Goal: Check status: Check status

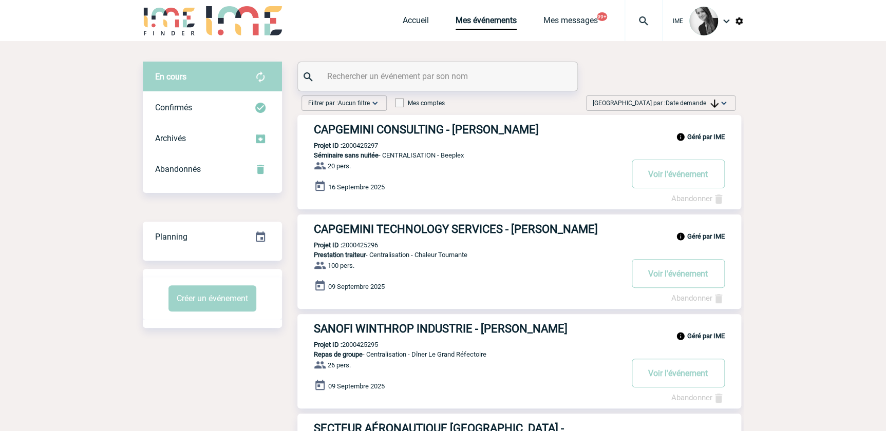
click at [682, 98] on span "Trier par : Date demande" at bounding box center [656, 103] width 126 height 10
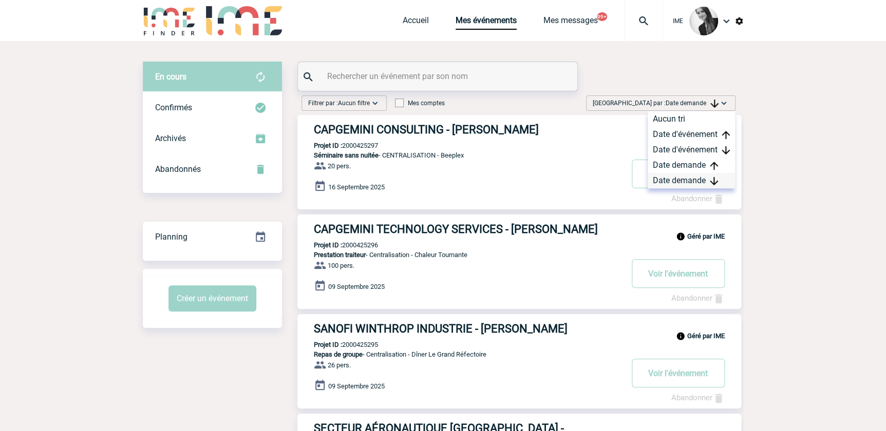
drag, startPoint x: 669, startPoint y: 183, endPoint x: 641, endPoint y: 196, distance: 31.0
click at [669, 183] on div "Date demande" at bounding box center [691, 180] width 87 height 15
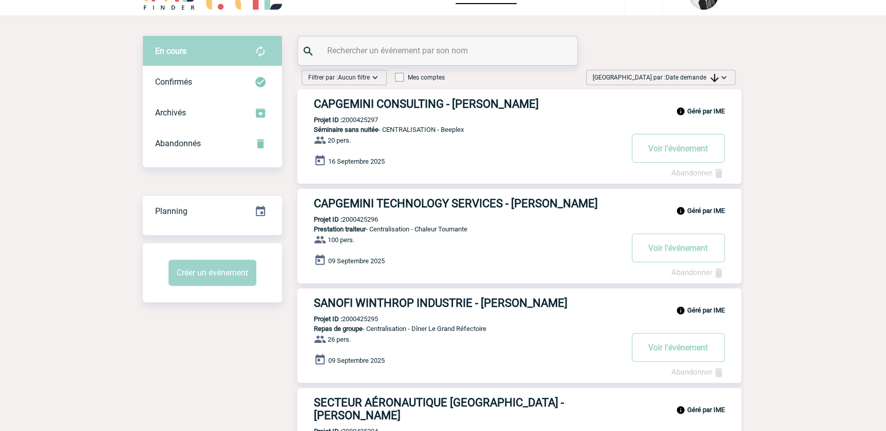
scroll to position [46, 0]
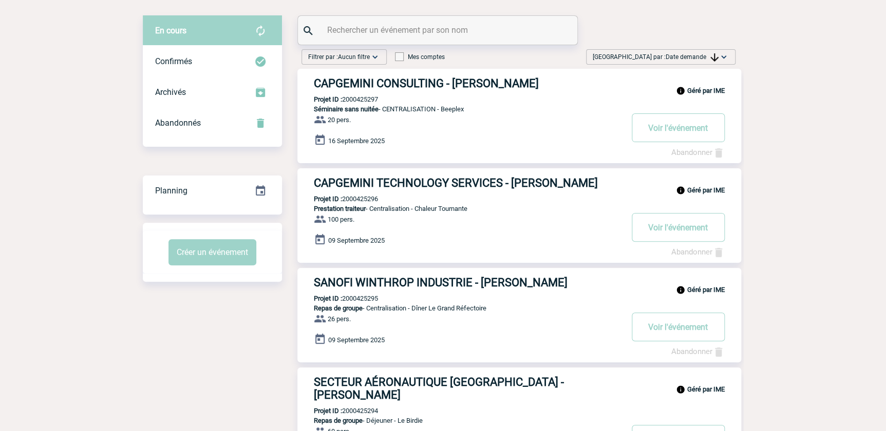
click at [699, 52] on span "Trier par : Date demande" at bounding box center [656, 57] width 126 height 10
click at [687, 134] on div "Date demande" at bounding box center [691, 134] width 87 height 15
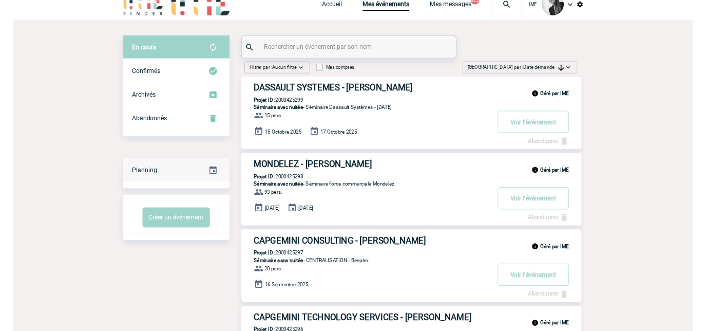
scroll to position [0, 0]
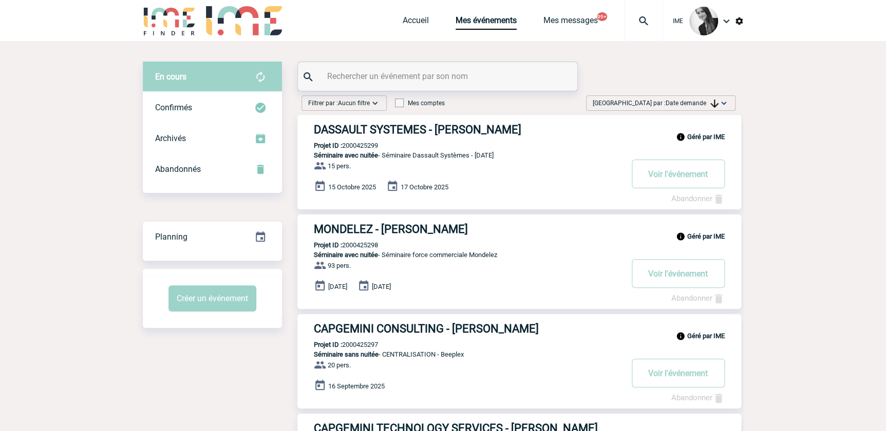
click at [698, 104] on span "Date demande" at bounding box center [692, 103] width 53 height 7
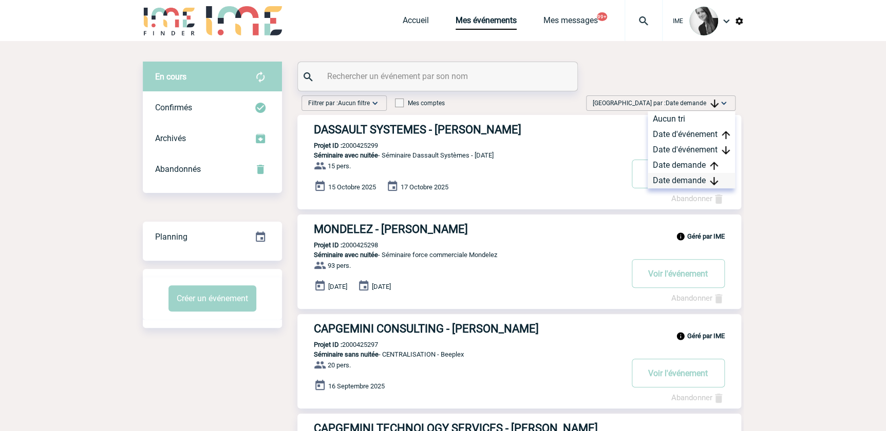
drag, startPoint x: 699, startPoint y: 177, endPoint x: 692, endPoint y: 180, distance: 6.7
click at [695, 179] on div "Date demande" at bounding box center [691, 180] width 87 height 15
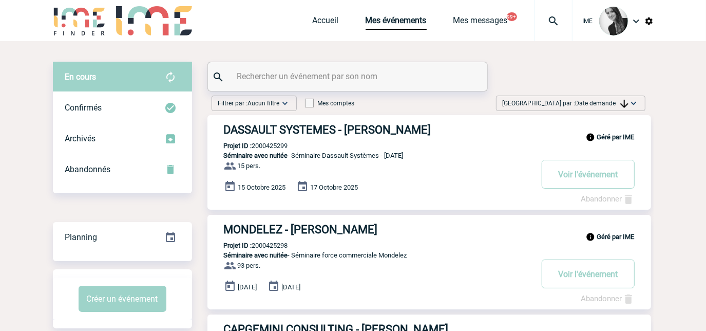
click at [297, 67] on div at bounding box center [347, 76] width 279 height 29
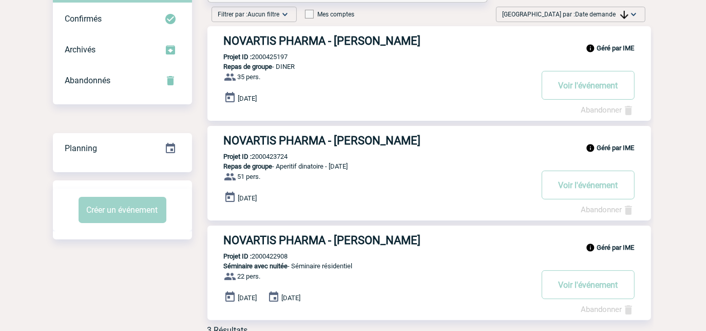
scroll to position [140, 0]
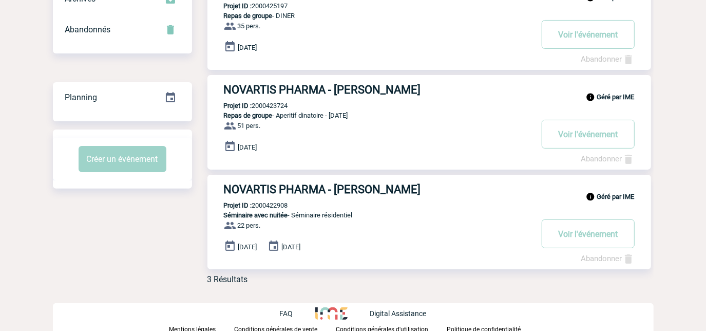
type input "nessah"
click at [261, 206] on p "Projet ID : 2000422908" at bounding box center [248, 205] width 81 height 8
copy p "2000422908"
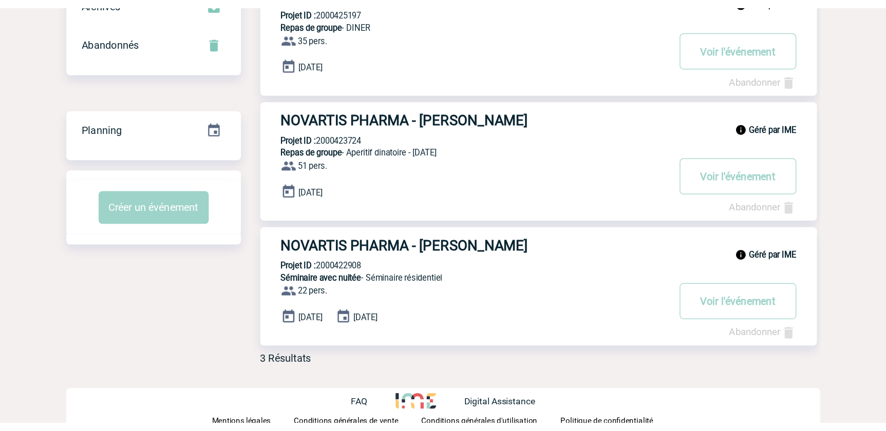
scroll to position [40, 0]
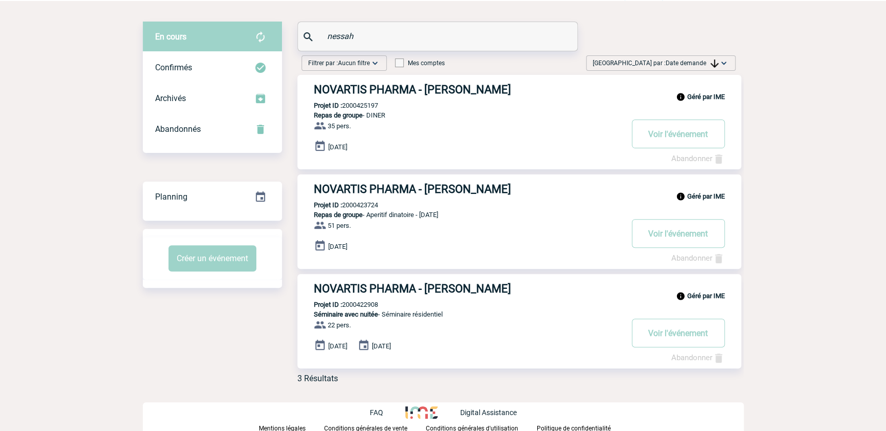
click at [419, 37] on input "nessah" at bounding box center [439, 36] width 229 height 15
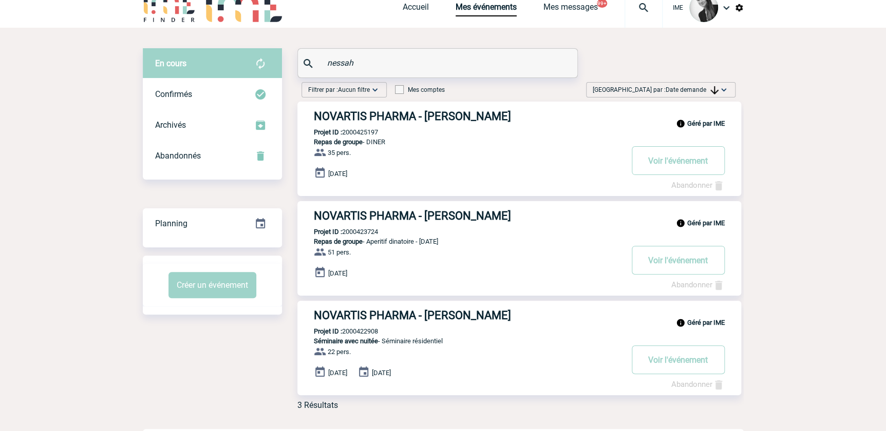
scroll to position [0, 0]
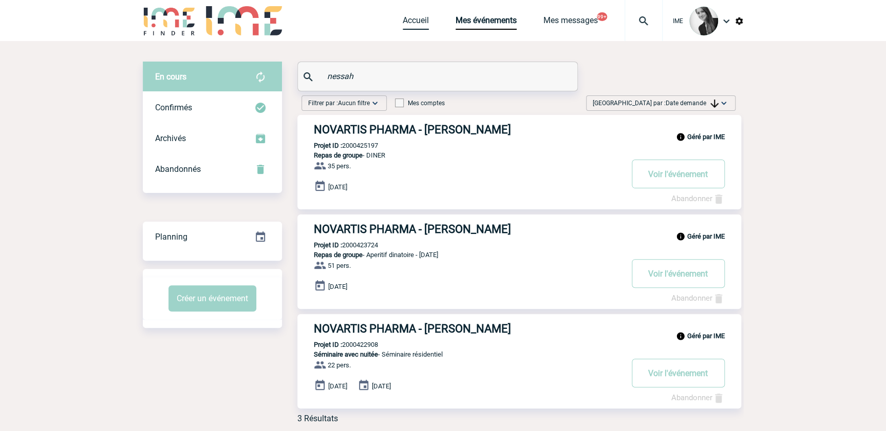
click at [417, 24] on link "Accueil" at bounding box center [416, 22] width 26 height 14
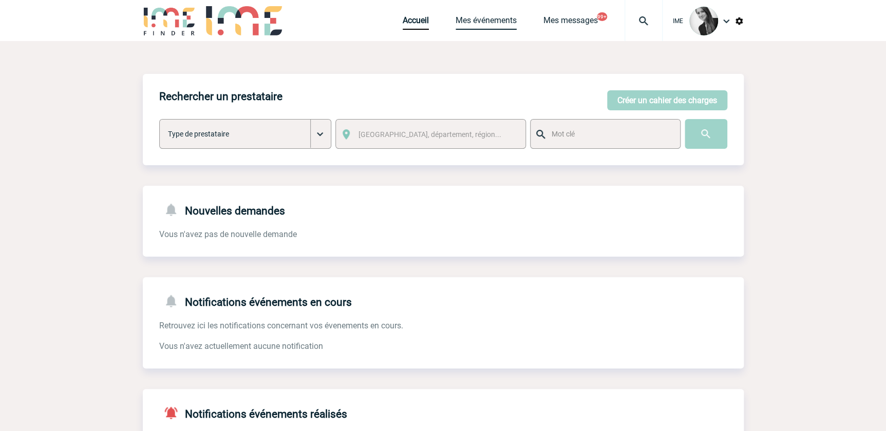
drag, startPoint x: 484, startPoint y: 26, endPoint x: 490, endPoint y: 34, distance: 9.7
click at [485, 26] on link "Mes événements" at bounding box center [486, 22] width 61 height 14
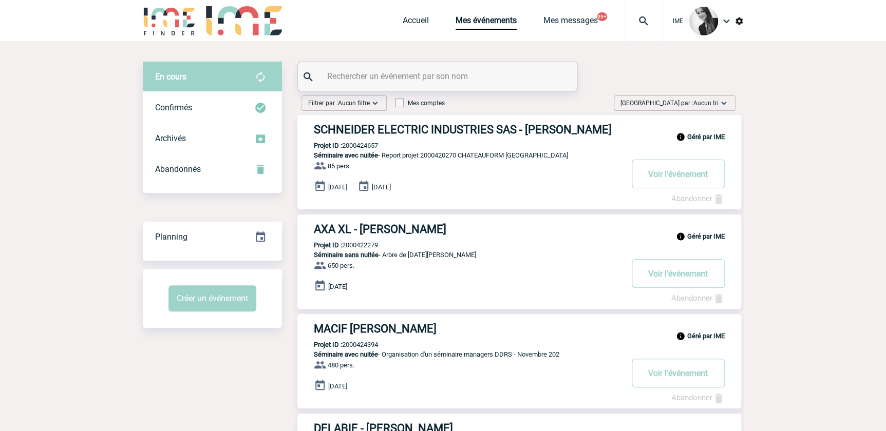
click at [712, 105] on span "Aucun tri" at bounding box center [705, 103] width 25 height 7
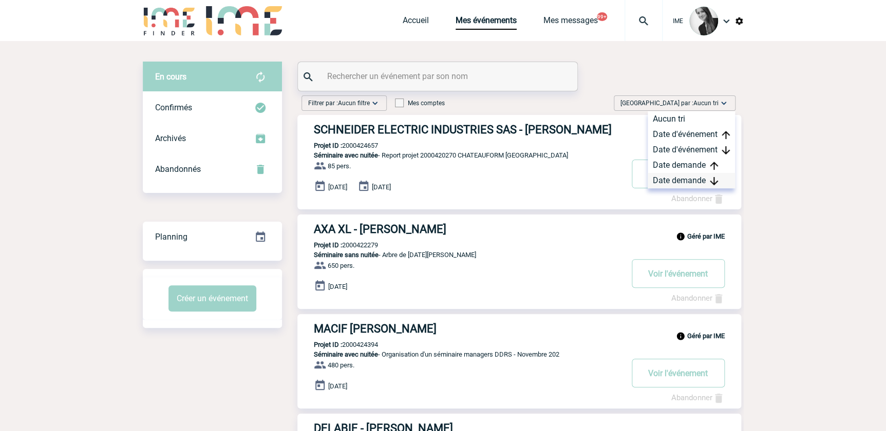
click at [682, 183] on div "Date demande" at bounding box center [691, 180] width 87 height 15
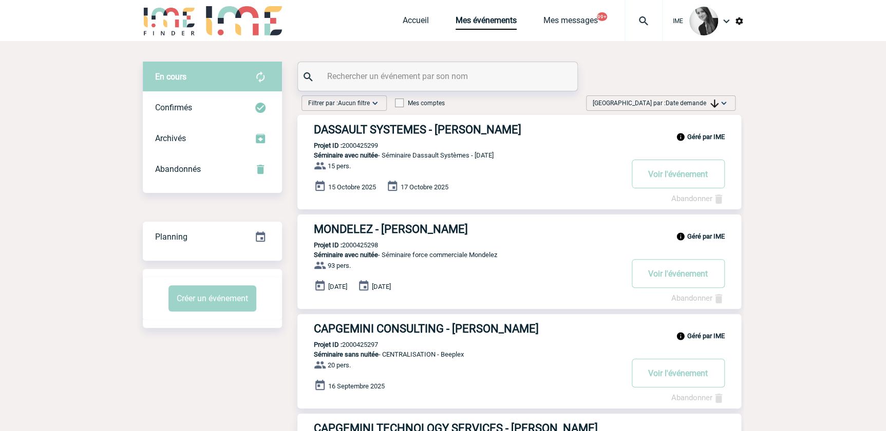
click at [689, 103] on span "Date demande" at bounding box center [692, 103] width 53 height 7
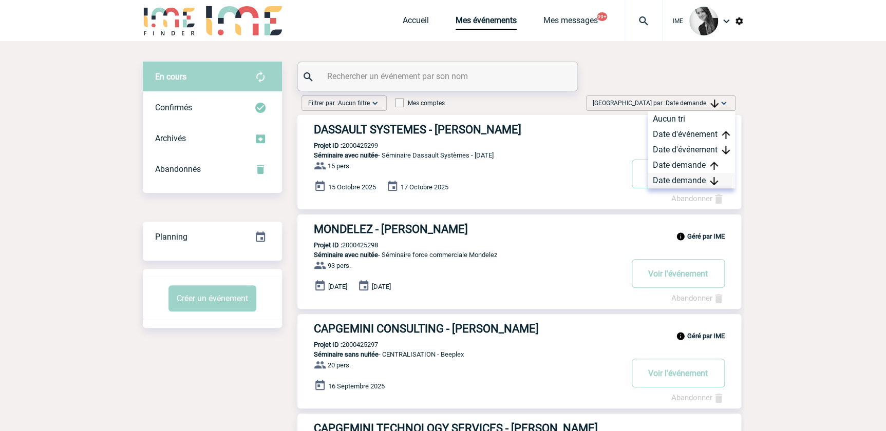
drag, startPoint x: 689, startPoint y: 103, endPoint x: 677, endPoint y: 180, distance: 77.9
click at [678, 180] on div "Date demande" at bounding box center [691, 180] width 87 height 15
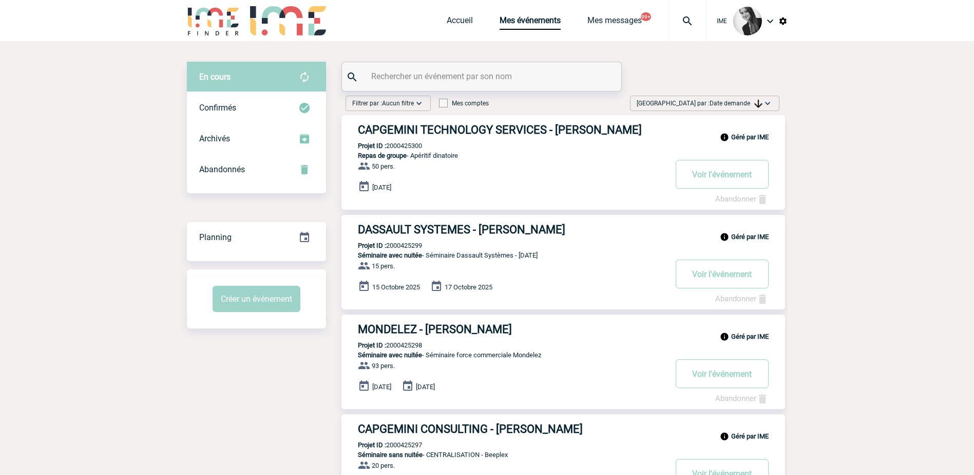
drag, startPoint x: 790, startPoint y: 302, endPoint x: 733, endPoint y: 93, distance: 215.6
drag, startPoint x: 724, startPoint y: 101, endPoint x: 730, endPoint y: 137, distance: 36.6
click at [724, 102] on span "Date demande" at bounding box center [736, 103] width 53 height 7
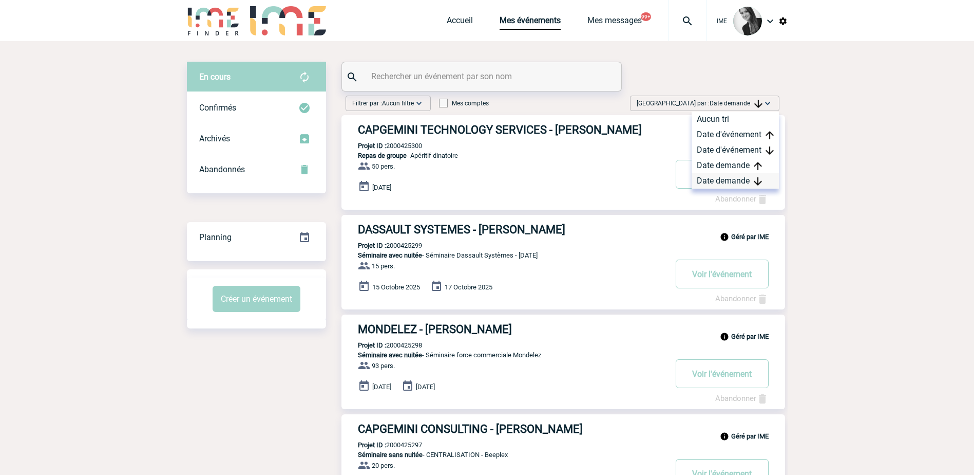
click at [713, 182] on div "Date demande" at bounding box center [735, 180] width 87 height 15
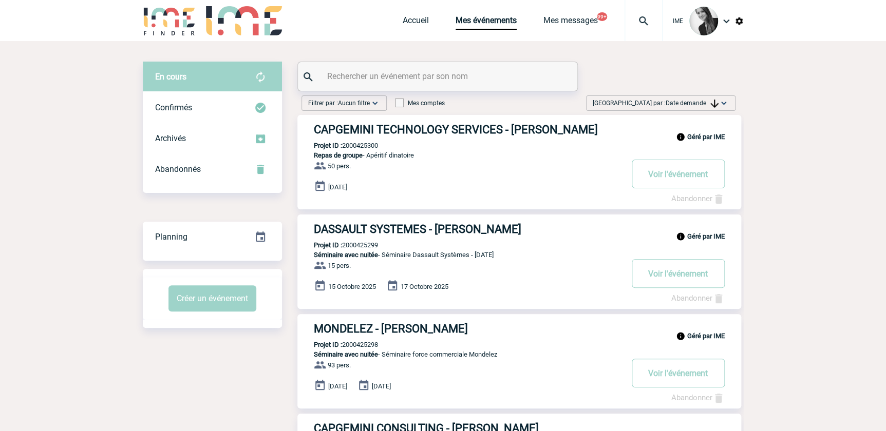
drag, startPoint x: 699, startPoint y: 101, endPoint x: 713, endPoint y: 162, distance: 63.3
click at [699, 101] on span "Date demande" at bounding box center [692, 103] width 53 height 7
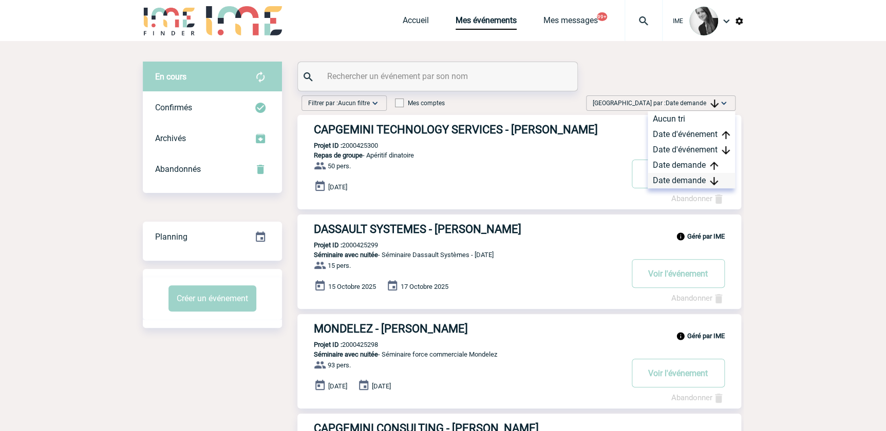
click at [709, 184] on div "Date demande" at bounding box center [691, 180] width 87 height 15
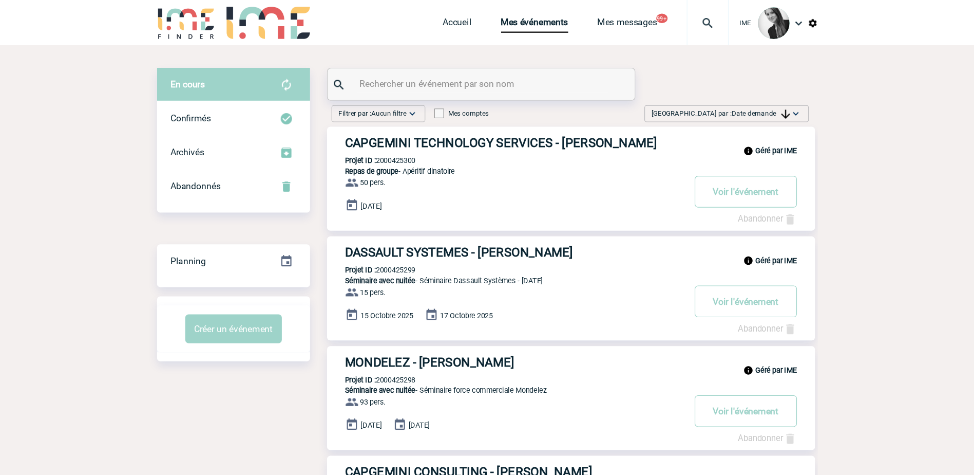
scroll to position [51, 0]
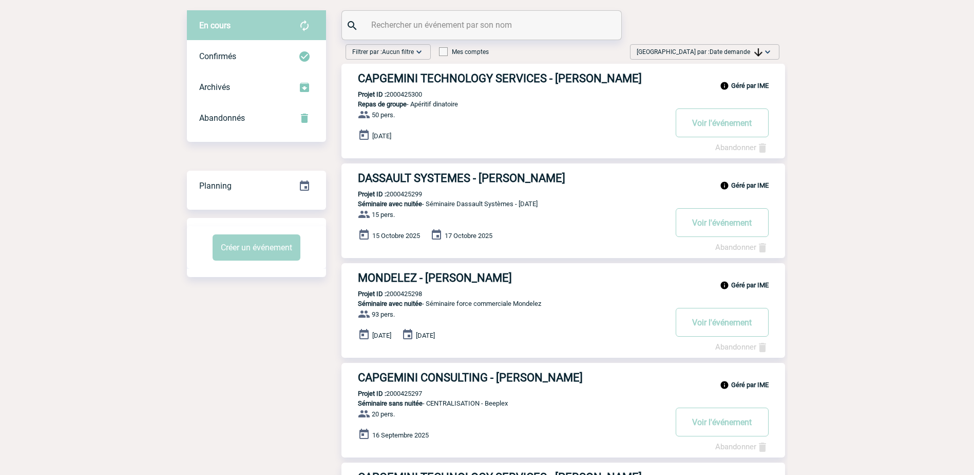
click at [731, 49] on span "Date demande" at bounding box center [736, 51] width 53 height 7
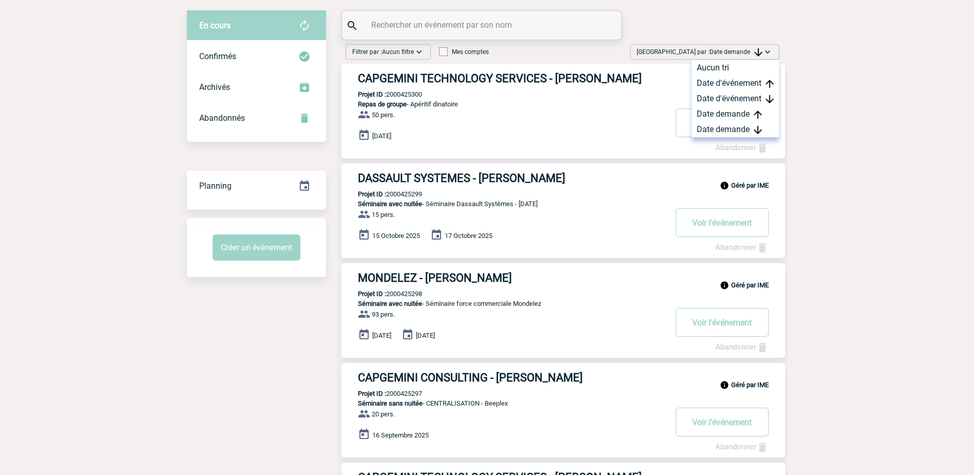
drag, startPoint x: 735, startPoint y: 129, endPoint x: 722, endPoint y: 140, distance: 16.4
click at [734, 130] on div "Date demande" at bounding box center [735, 129] width 87 height 15
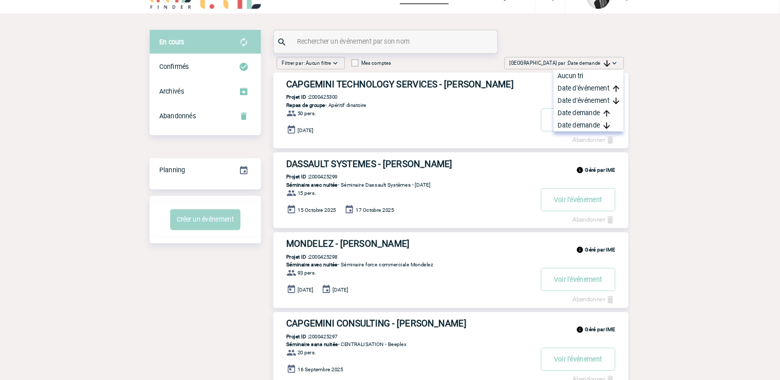
scroll to position [0, 0]
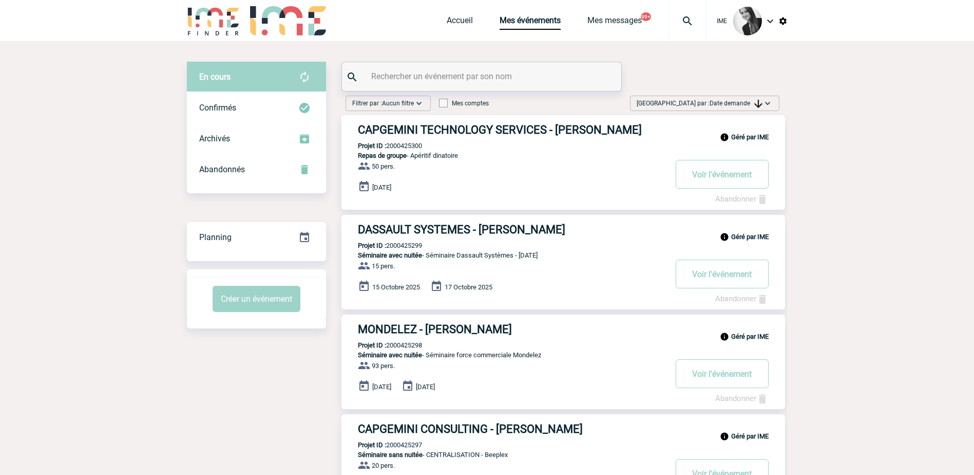
click at [741, 102] on span "Date demande" at bounding box center [736, 103] width 53 height 7
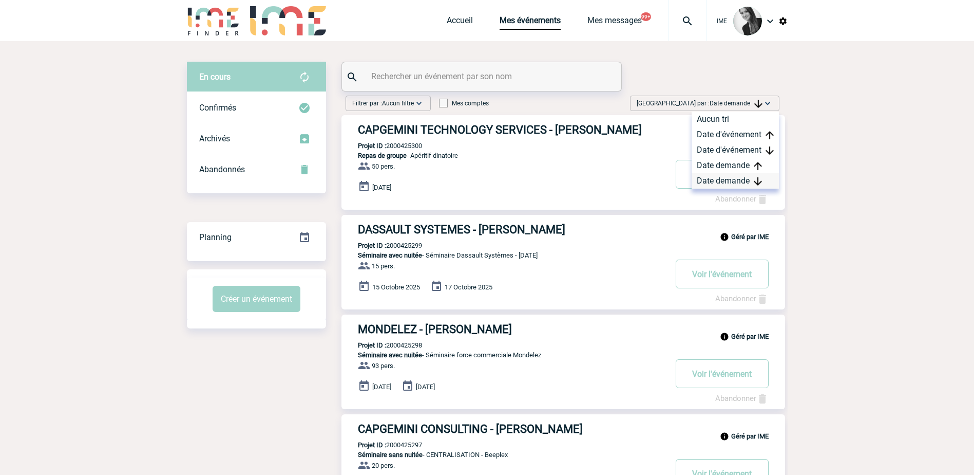
drag, startPoint x: 741, startPoint y: 102, endPoint x: 730, endPoint y: 183, distance: 81.8
click at [731, 183] on div "Date demande" at bounding box center [735, 180] width 87 height 15
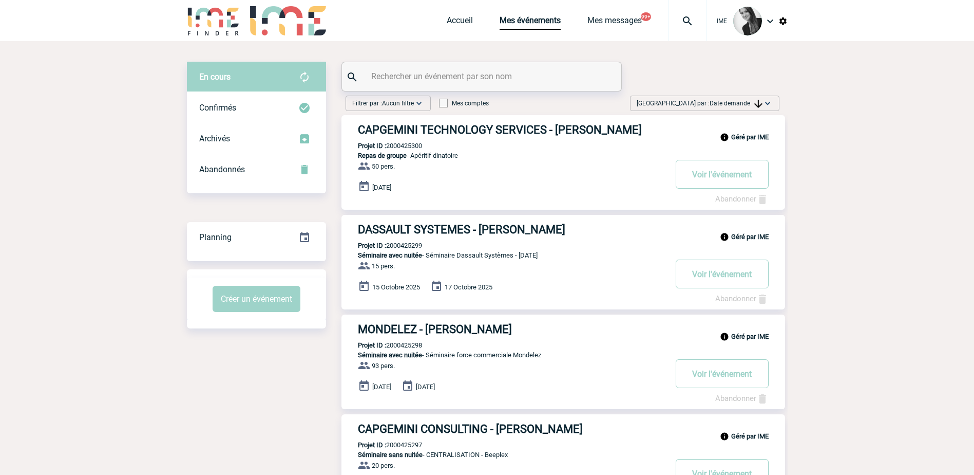
drag, startPoint x: 740, startPoint y: 102, endPoint x: 746, endPoint y: 164, distance: 62.5
click at [740, 103] on span "Date demande" at bounding box center [736, 103] width 53 height 7
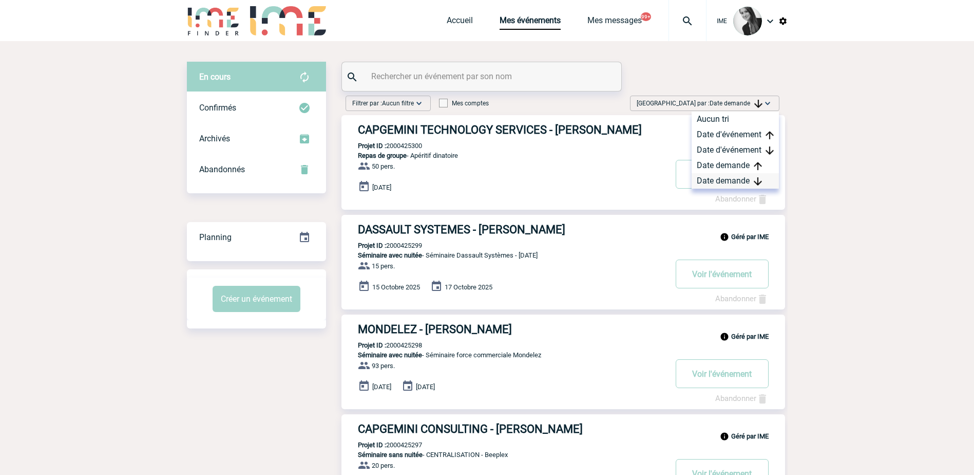
click at [736, 182] on div "Date demande" at bounding box center [735, 180] width 87 height 15
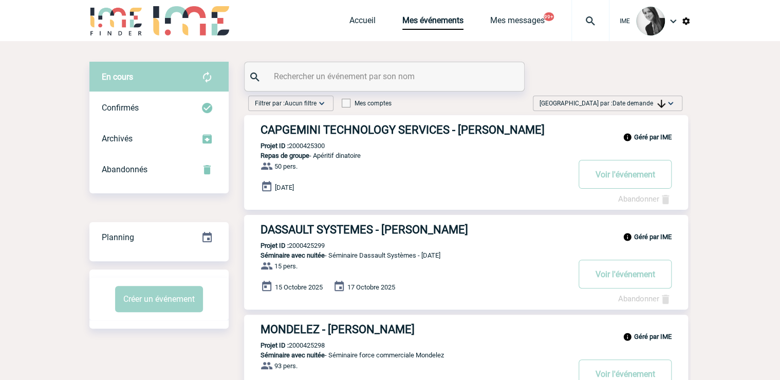
drag, startPoint x: 626, startPoint y: 108, endPoint x: 634, endPoint y: 119, distance: 14.0
click at [627, 108] on span "Trier par : Date demande" at bounding box center [602, 103] width 126 height 10
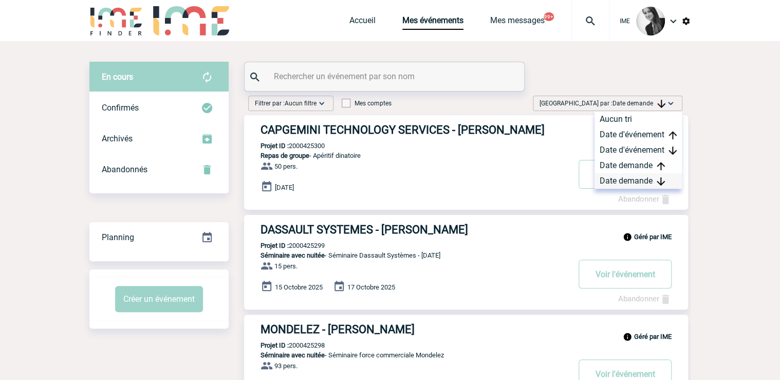
click at [630, 179] on div "Date demande" at bounding box center [637, 180] width 87 height 15
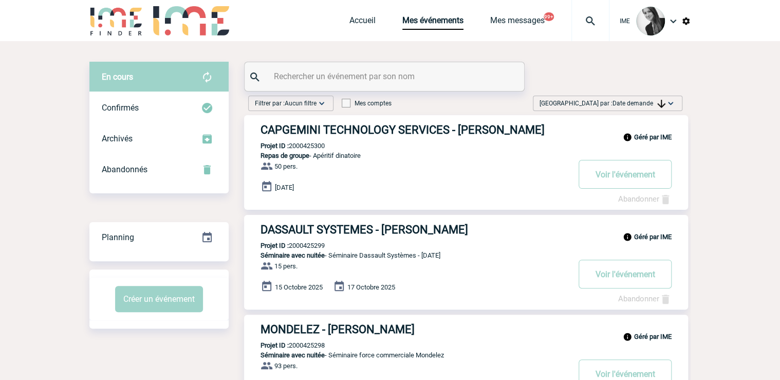
drag, startPoint x: 654, startPoint y: 103, endPoint x: 636, endPoint y: 149, distance: 50.3
click at [653, 104] on span "Date demande" at bounding box center [638, 103] width 53 height 7
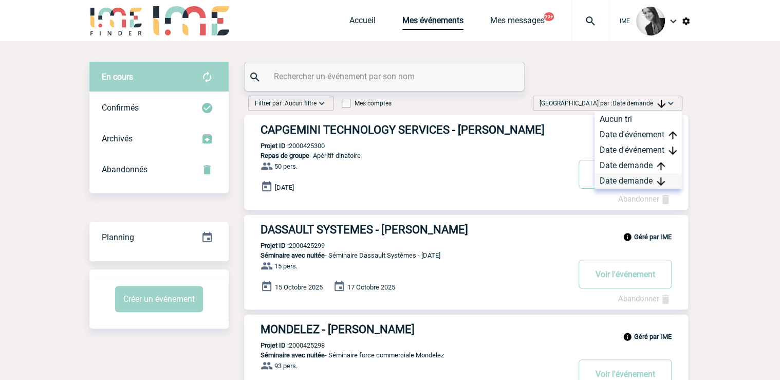
click at [624, 181] on div "Date demande" at bounding box center [637, 180] width 87 height 15
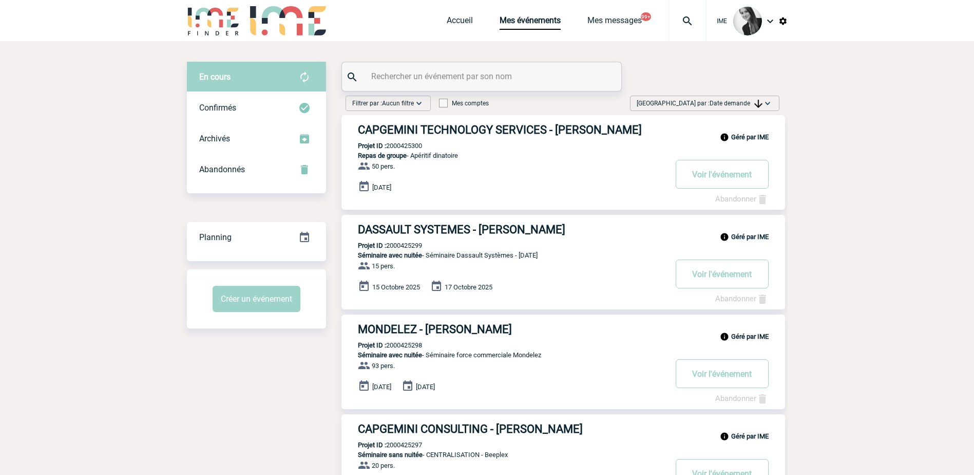
drag, startPoint x: 891, startPoint y: 229, endPoint x: 890, endPoint y: 222, distance: 6.2
click at [738, 105] on span "Date demande" at bounding box center [736, 103] width 53 height 7
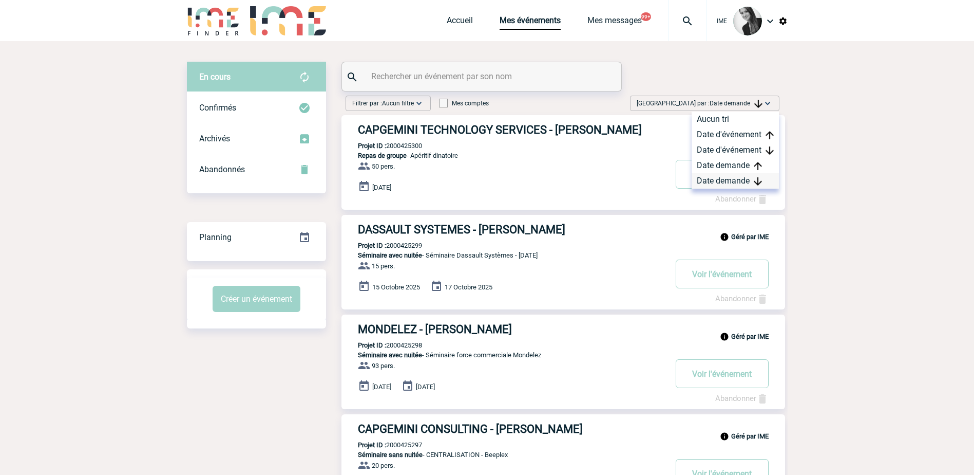
click at [736, 179] on div "Date demande" at bounding box center [735, 180] width 87 height 15
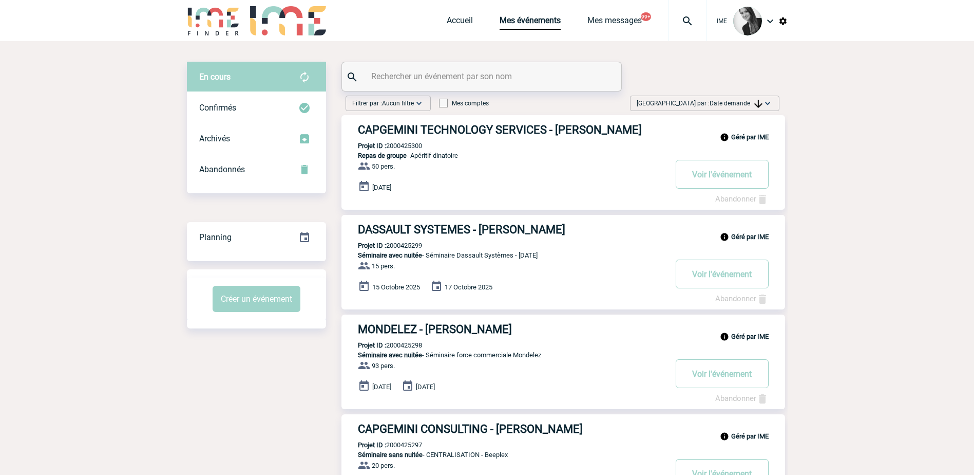
drag, startPoint x: 726, startPoint y: 103, endPoint x: 729, endPoint y: 110, distance: 7.6
click at [727, 104] on span "Date demande" at bounding box center [736, 103] width 53 height 7
drag, startPoint x: 719, startPoint y: 180, endPoint x: 664, endPoint y: 209, distance: 61.6
click at [718, 180] on div "Date demande" at bounding box center [735, 180] width 87 height 15
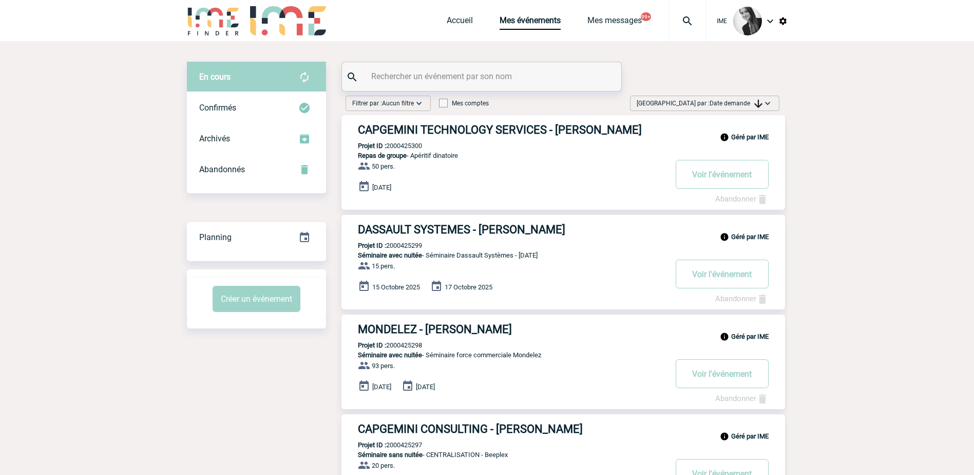
click at [716, 101] on span "Date demande" at bounding box center [736, 103] width 53 height 7
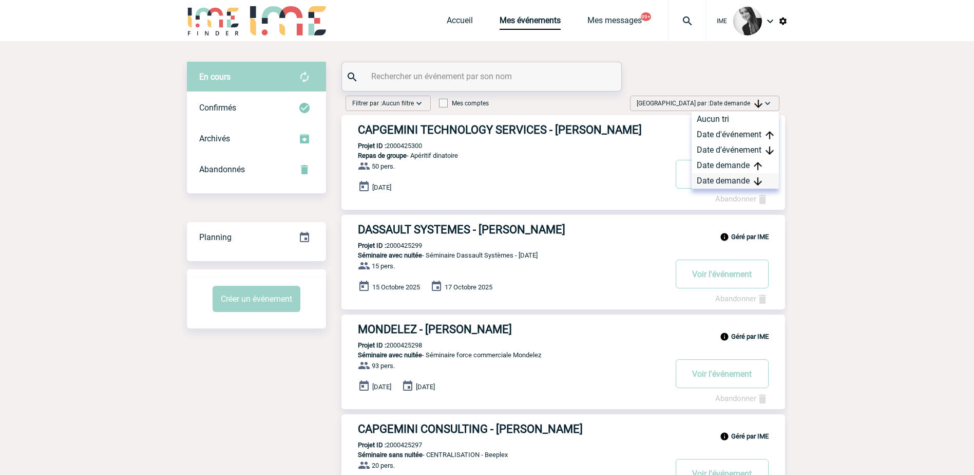
click at [731, 175] on div "Date demande" at bounding box center [735, 180] width 87 height 15
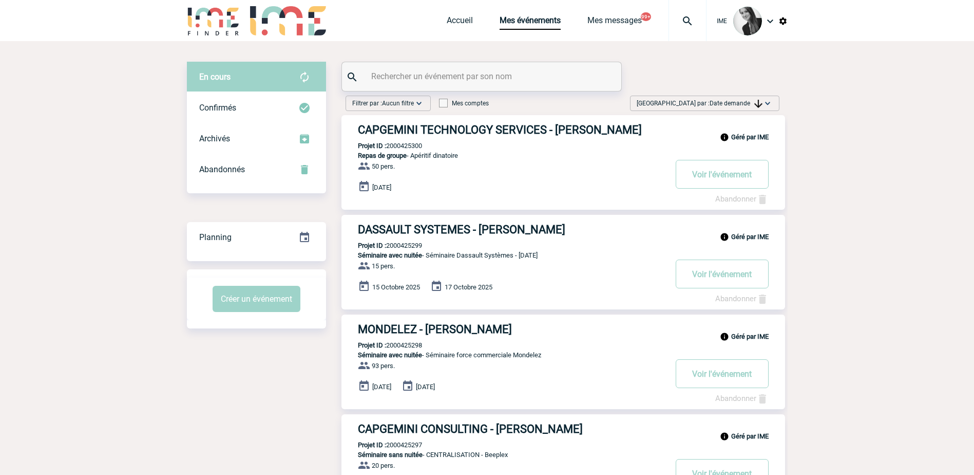
click at [742, 98] on span "Trier par : Date demande" at bounding box center [700, 103] width 126 height 10
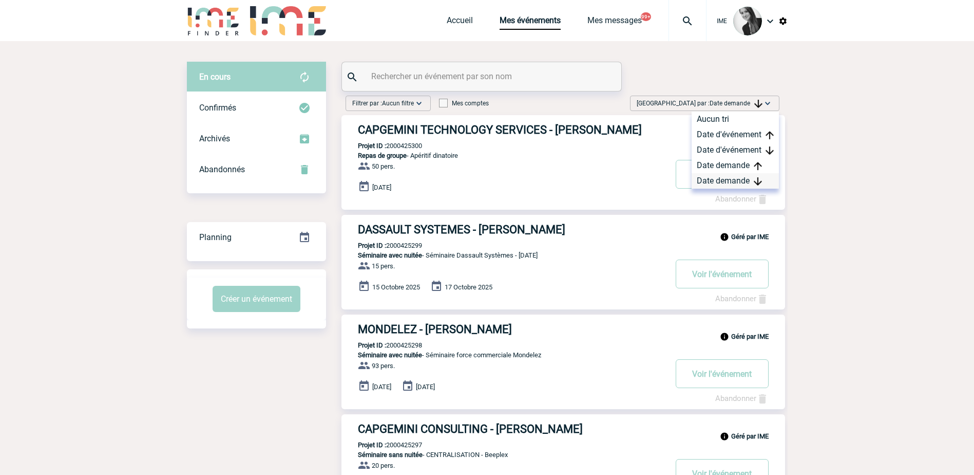
click at [713, 181] on div "Date demande" at bounding box center [735, 180] width 87 height 15
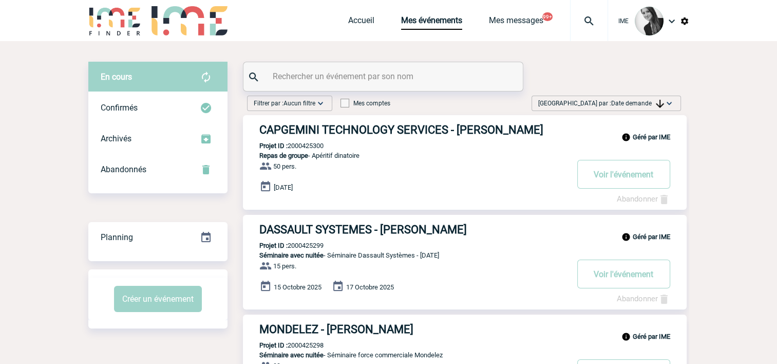
drag, startPoint x: 638, startPoint y: 100, endPoint x: 649, endPoint y: 160, distance: 61.1
click at [639, 101] on span "Date demande" at bounding box center [637, 103] width 53 height 7
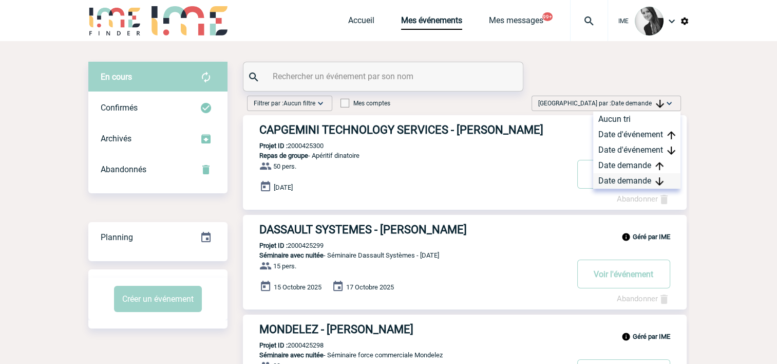
drag, startPoint x: 641, startPoint y: 175, endPoint x: 640, endPoint y: 181, distance: 6.2
click at [641, 178] on div "Date demande" at bounding box center [636, 180] width 87 height 15
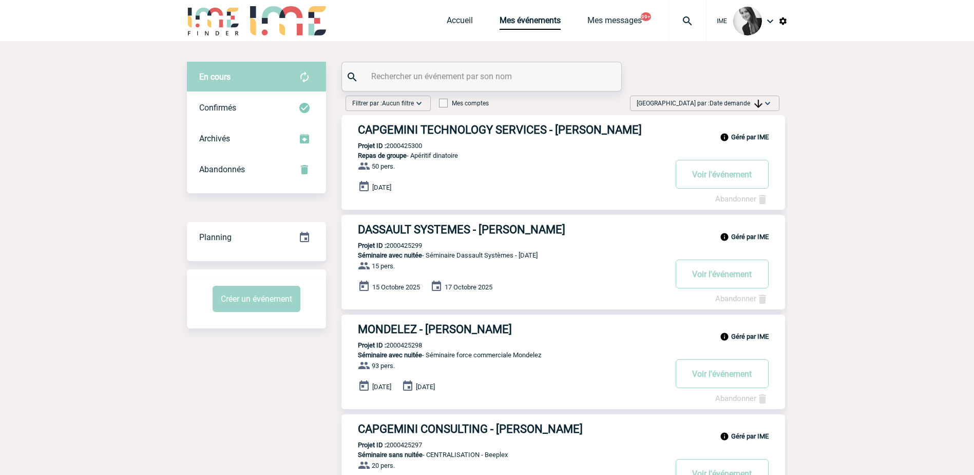
click at [749, 98] on div "Trier par : Date demande Aucun tri Date d'événement Date d'événement Date deman…" at bounding box center [704, 103] width 149 height 15
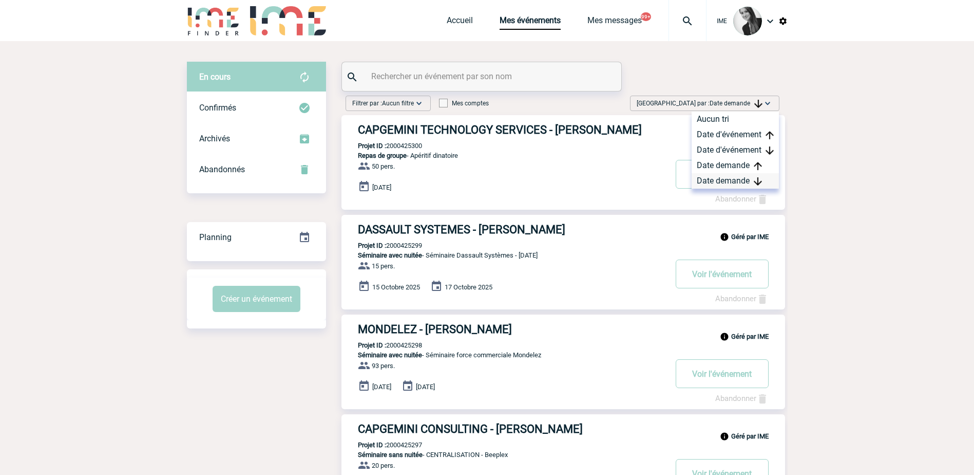
click at [718, 183] on div "Date demande" at bounding box center [735, 180] width 87 height 15
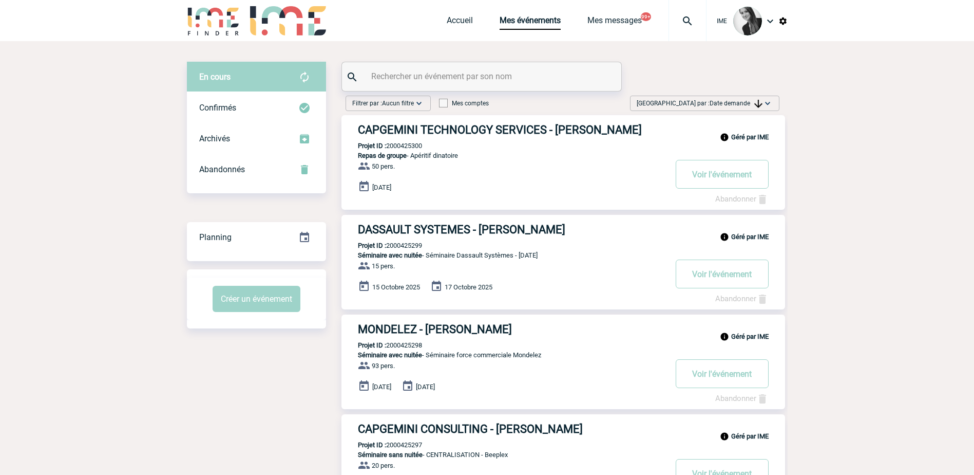
click at [750, 102] on span "Date demande" at bounding box center [736, 103] width 53 height 7
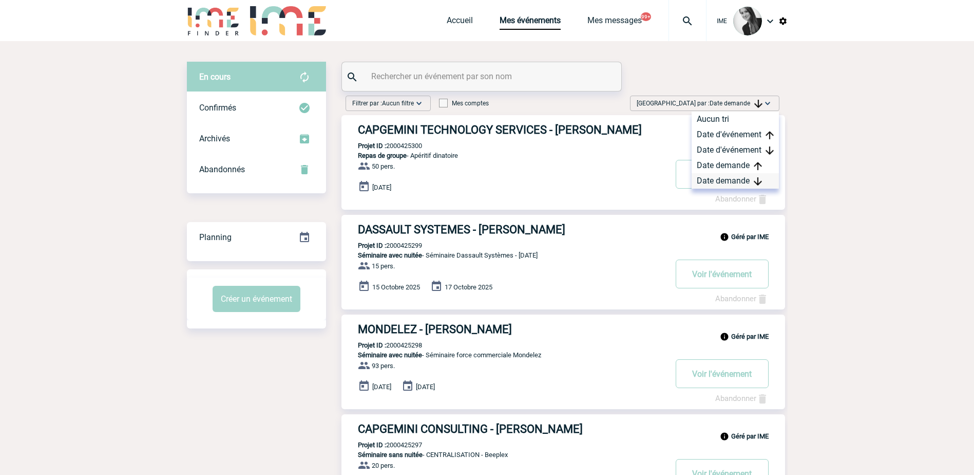
click at [726, 179] on div "Date demande" at bounding box center [735, 180] width 87 height 15
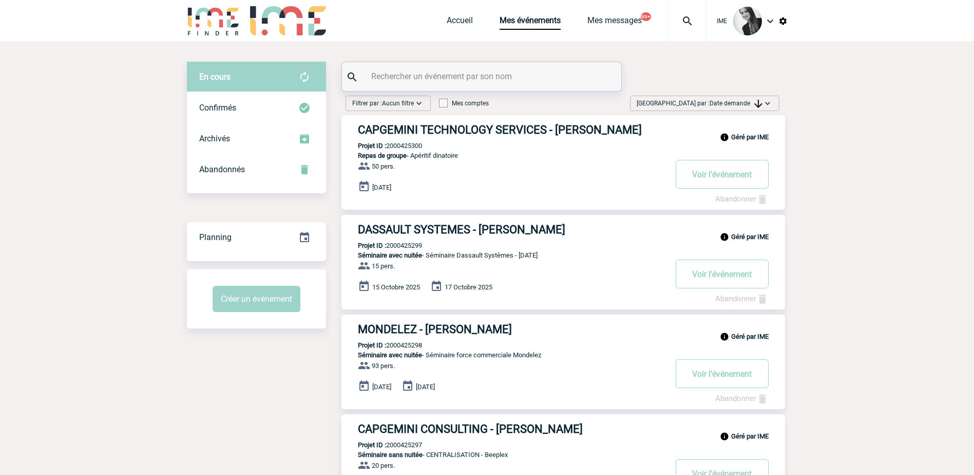
click at [463, 80] on input "text" at bounding box center [483, 76] width 229 height 15
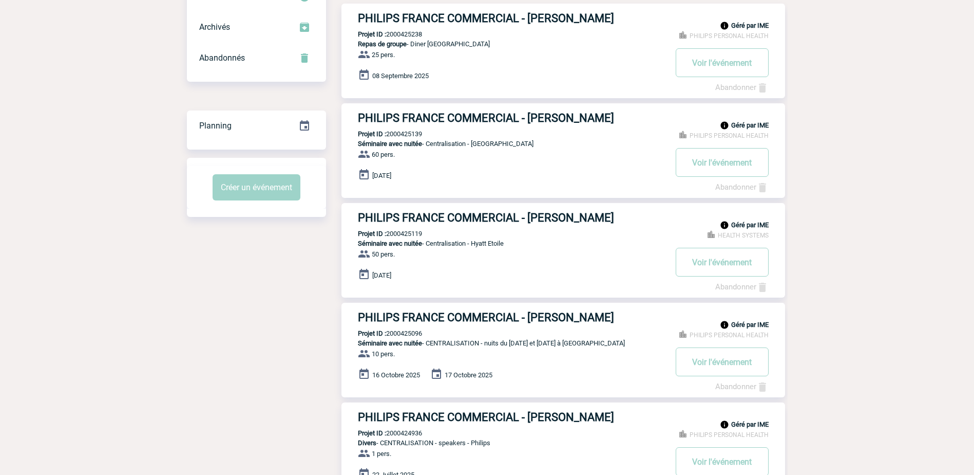
scroll to position [205, 0]
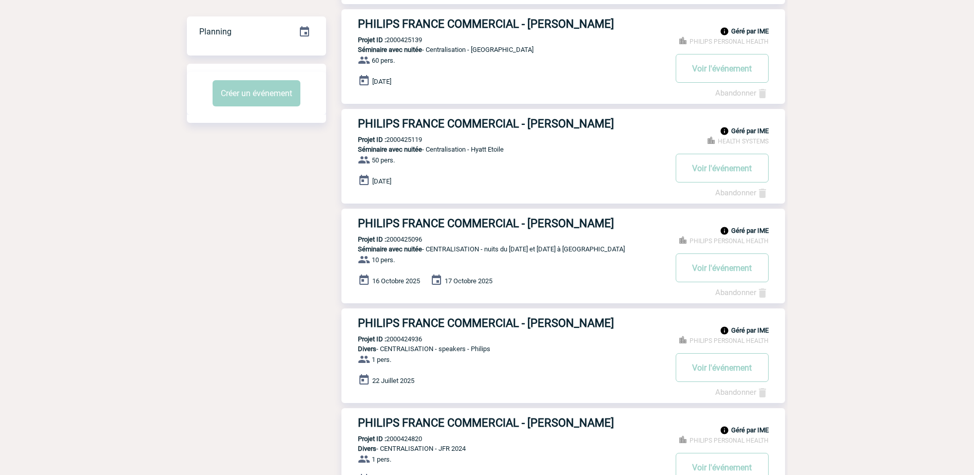
type input "phili"
drag, startPoint x: 532, startPoint y: 250, endPoint x: 568, endPoint y: 248, distance: 36.5
click at [568, 248] on p "Séminaire avec nuitée - CENTRALISATION - nuits du 16 et 17 octobre à Rome" at bounding box center [504, 249] width 325 height 8
click at [342, 254] on p "10 pers." at bounding box center [400, 263] width 117 height 21
click at [400, 238] on p "Projet ID : 2000425096" at bounding box center [382, 239] width 81 height 8
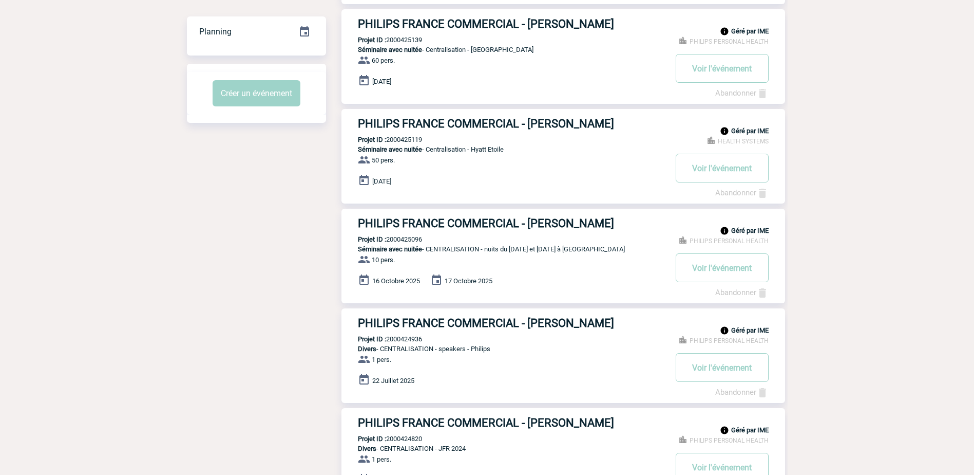
click at [400, 238] on p "Projet ID : 2000425096" at bounding box center [382, 239] width 81 height 8
copy p "2000425096"
drag, startPoint x: 453, startPoint y: 237, endPoint x: 408, endPoint y: 244, distance: 44.8
click at [453, 237] on div "Géré par IME PHILIPS PERSONAL HEALTH PHILIPS FRANCE COMMERCIAL - Emma JANNAIRE …" at bounding box center [564, 256] width 444 height 95
click at [404, 239] on p "Projet ID : 2000425096" at bounding box center [382, 239] width 81 height 8
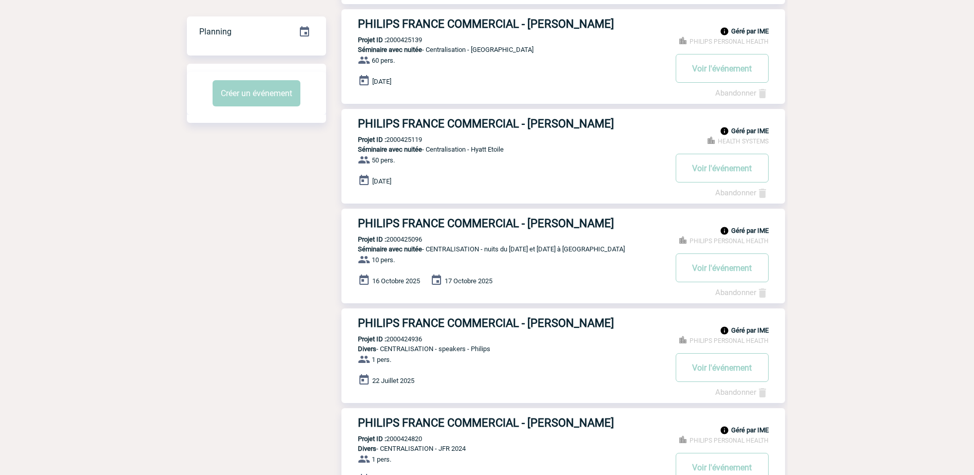
click at [404, 239] on p "Projet ID : 2000425096" at bounding box center [382, 239] width 81 height 8
copy p "2000425096"
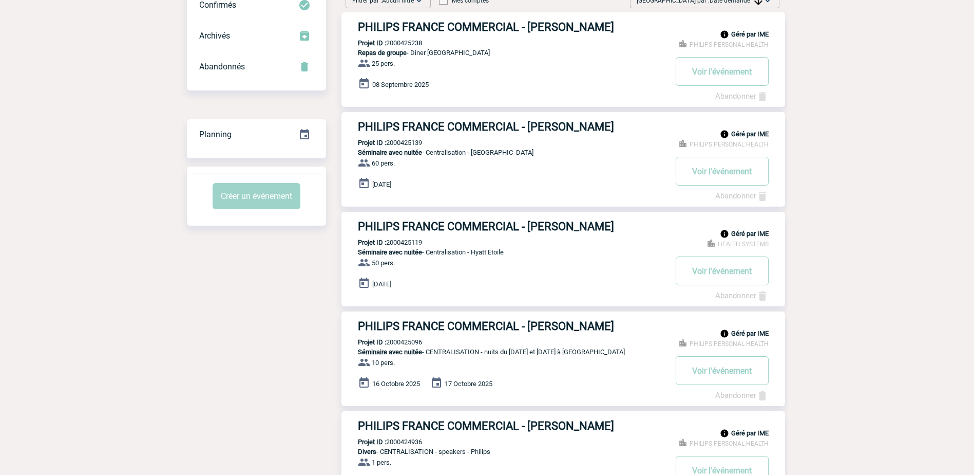
scroll to position [0, 0]
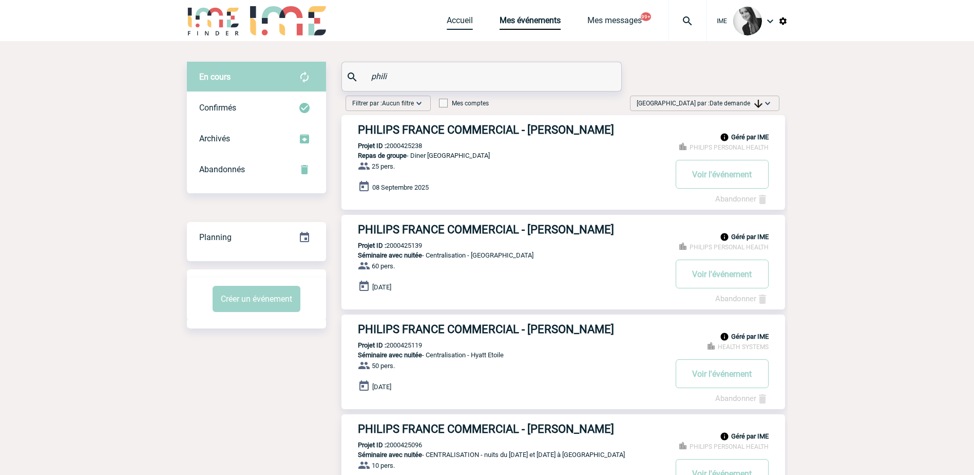
click at [456, 20] on link "Accueil" at bounding box center [460, 22] width 26 height 14
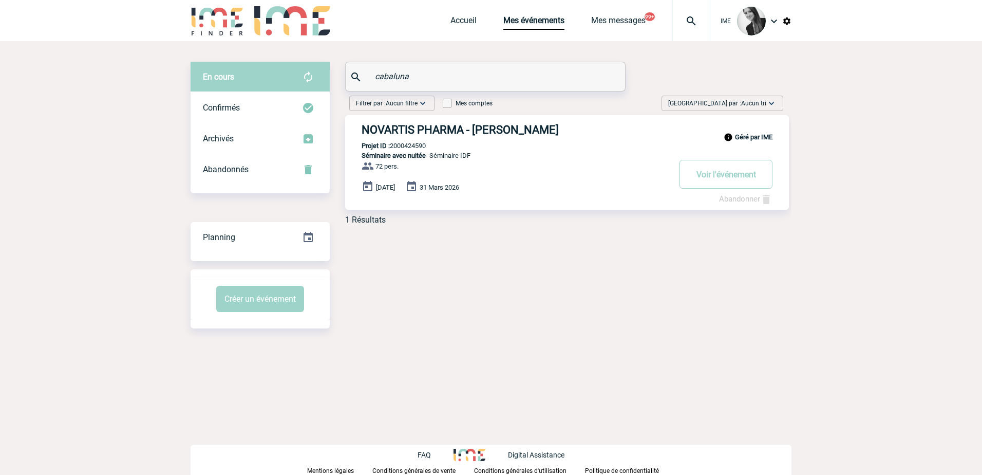
click at [102, 183] on body "IME Accueil Mes événements" at bounding box center [491, 237] width 982 height 475
click at [505, 155] on p "Séminaire avec nuitée - Séminaire IDF" at bounding box center [507, 156] width 325 height 8
click at [479, 242] on div "En cours En cours Confirmés Archivés Abandonnés En cours Confirmés Archivés Aba…" at bounding box center [491, 195] width 601 height 308
click at [466, 25] on link "Accueil" at bounding box center [463, 22] width 26 height 14
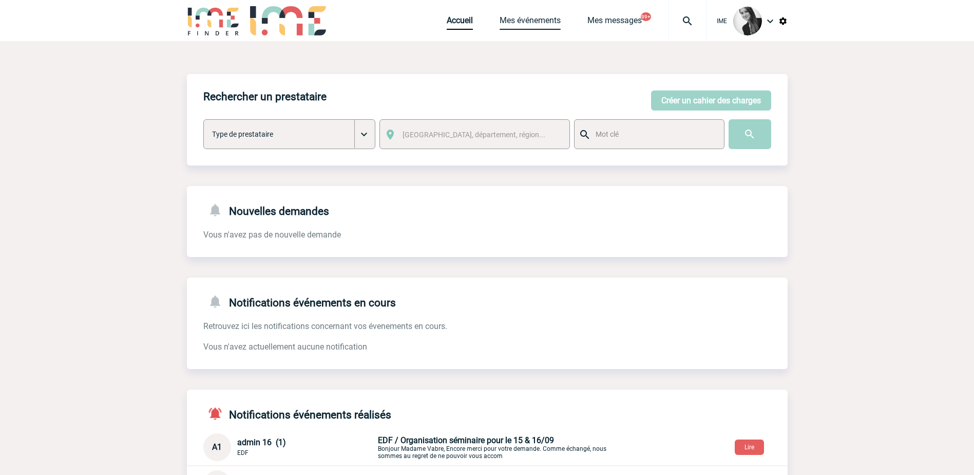
click at [543, 16] on link "Mes événements" at bounding box center [530, 22] width 61 height 14
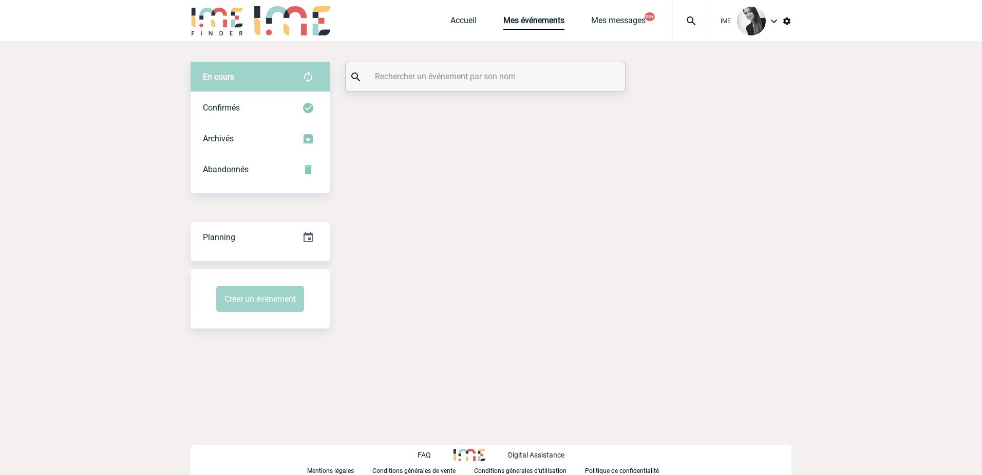
click at [472, 92] on div "En cours En cours Confirmés Archivés Abandonnés En cours Confirmés Archivés Aba…" at bounding box center [491, 195] width 601 height 308
click at [476, 68] on div at bounding box center [485, 76] width 279 height 29
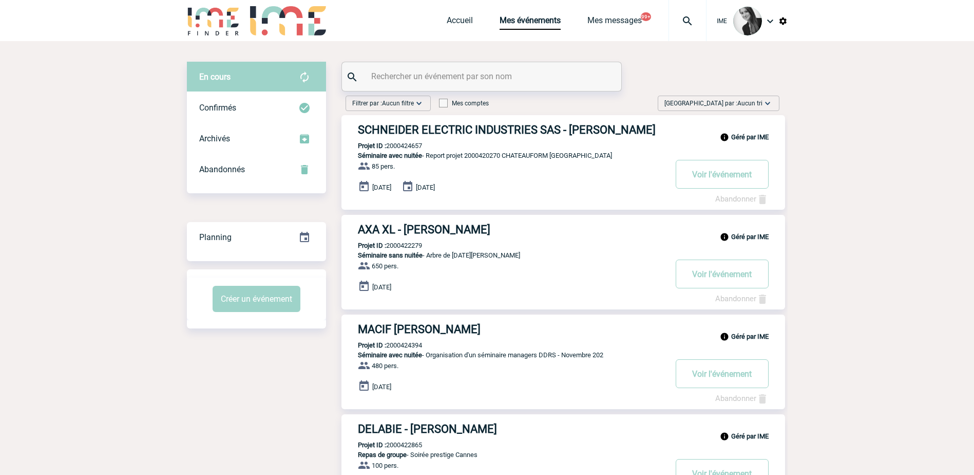
drag, startPoint x: 463, startPoint y: 73, endPoint x: 464, endPoint y: 78, distance: 5.2
click at [461, 73] on input "text" at bounding box center [483, 76] width 229 height 15
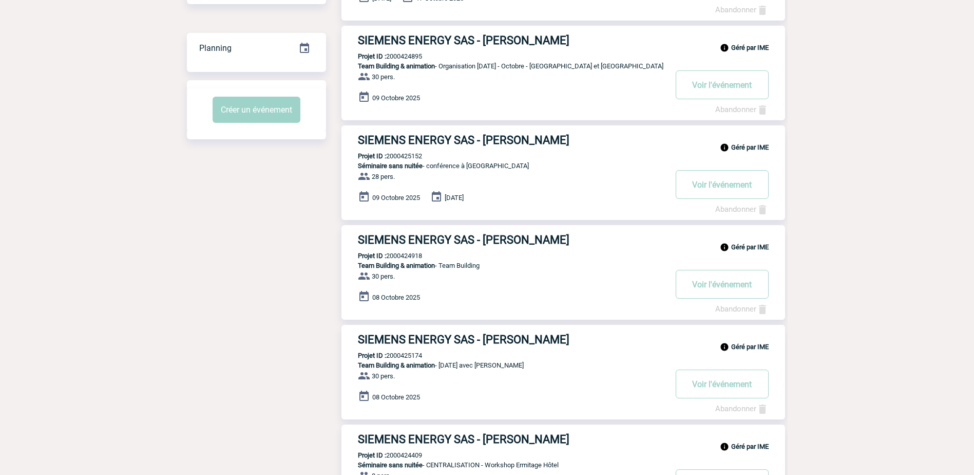
scroll to position [51, 0]
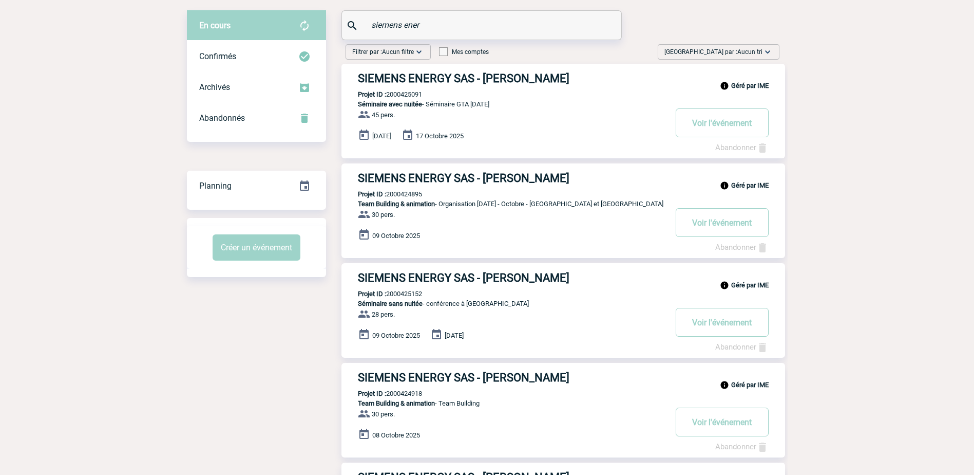
type input "siemens ener"
click at [751, 58] on div "Trier par : Aucun tri Aucun tri Date d'événement Date d'événement Date demande …" at bounding box center [719, 51] width 122 height 15
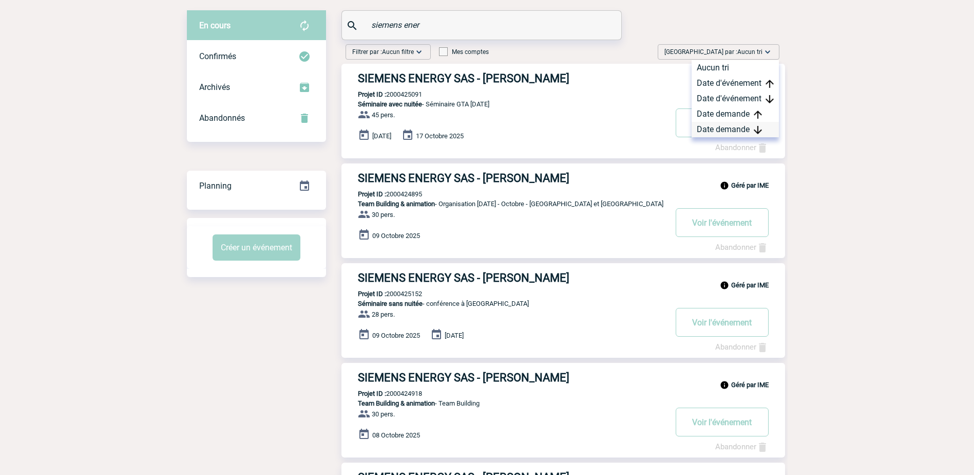
drag, startPoint x: 751, startPoint y: 58, endPoint x: 730, endPoint y: 128, distance: 73.3
click at [730, 128] on div "Date demande" at bounding box center [735, 129] width 87 height 15
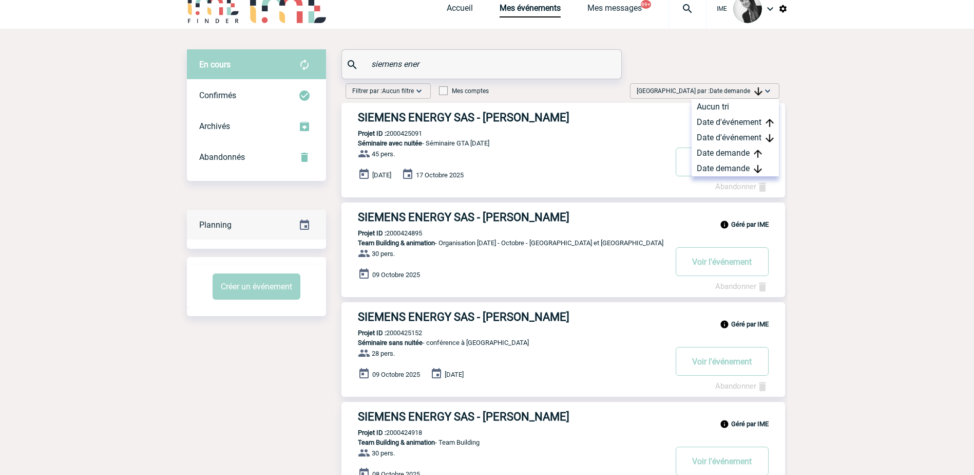
scroll to position [0, 0]
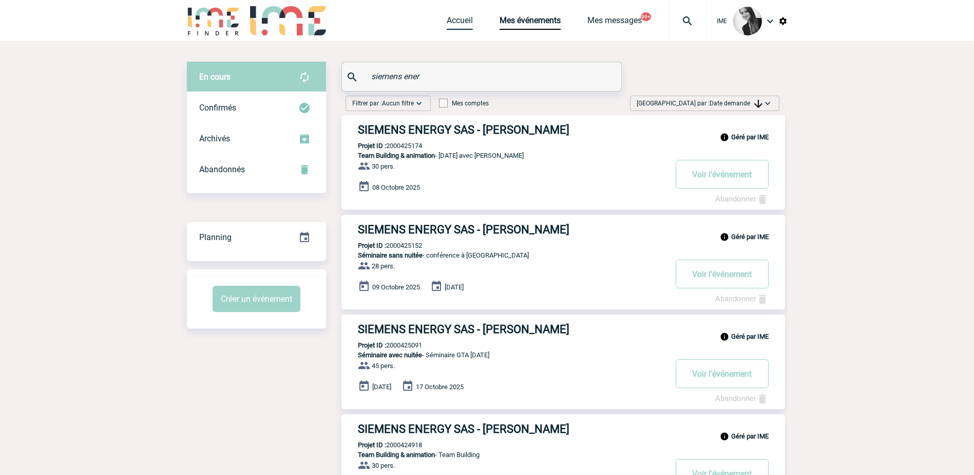
click at [455, 20] on link "Accueil" at bounding box center [460, 22] width 26 height 14
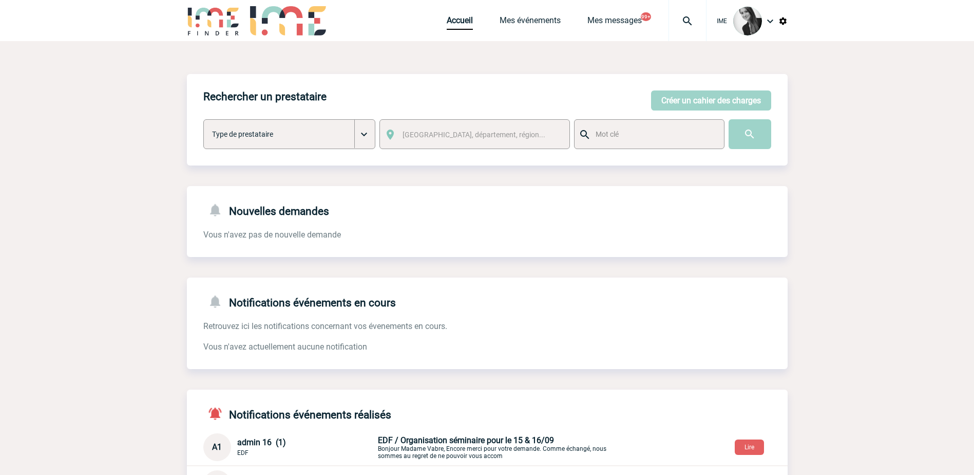
click at [472, 23] on span "Accueil" at bounding box center [473, 20] width 53 height 10
click at [465, 24] on link "Accueil" at bounding box center [460, 22] width 26 height 14
click at [467, 25] on link "Accueil" at bounding box center [460, 22] width 26 height 14
